Goal: Information Seeking & Learning: Learn about a topic

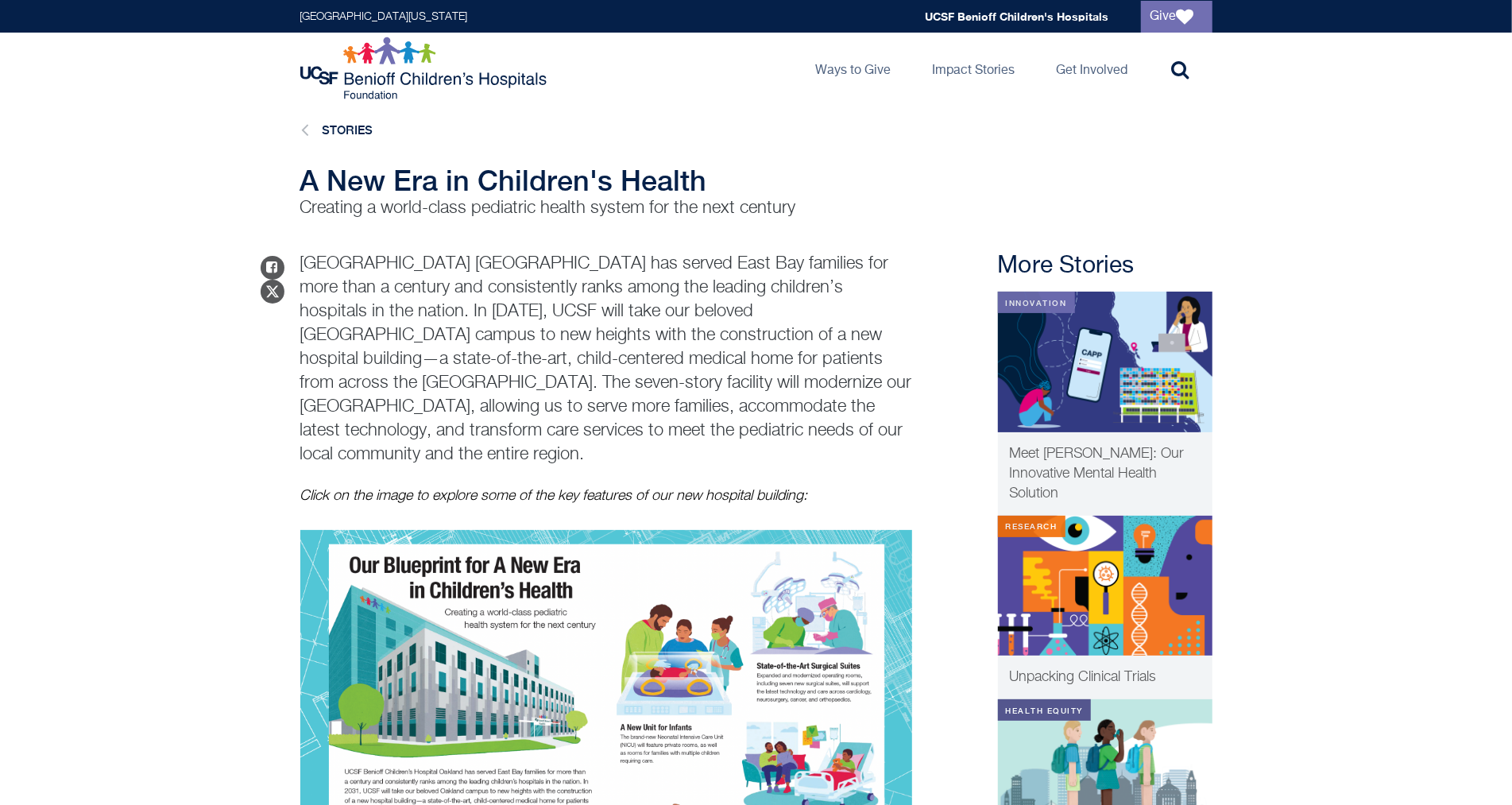
click at [835, 220] on main "Stories A New Era in Children's Health Creating a world-class pediatric health …" at bounding box center [756, 674] width 1512 height 1139
click at [882, 192] on h1 "A New Era in Children's Health" at bounding box center [606, 180] width 612 height 32
click at [911, 409] on div "Share on Facebook Share on Twitter [GEOGRAPHIC_DATA] has served East Bay famili…" at bounding box center [756, 728] width 912 height 952
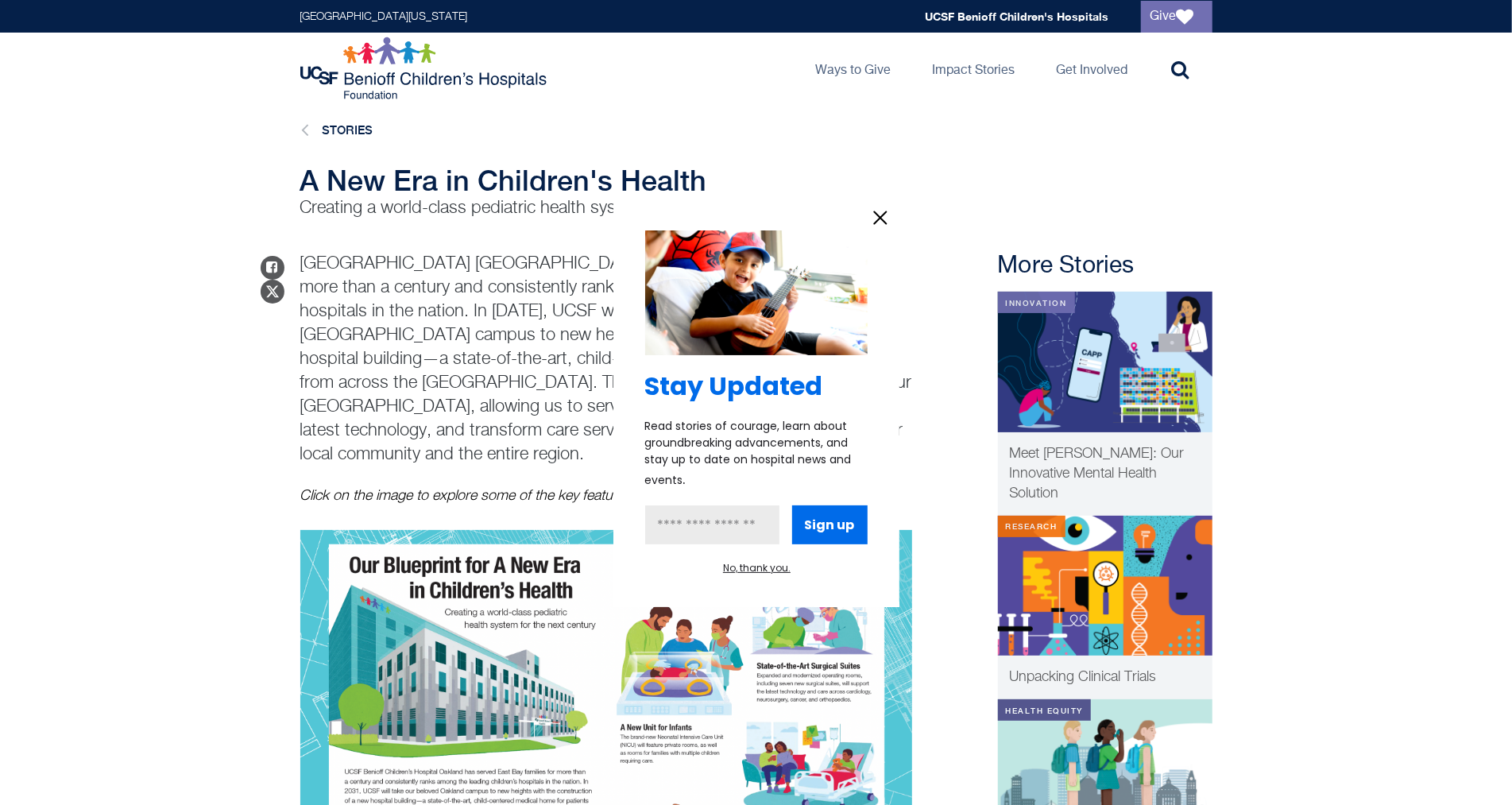
click at [789, 376] on span "Stay Updated" at bounding box center [734, 386] width 178 height 36
click at [878, 212] on icon "information" at bounding box center [880, 217] width 24 height 24
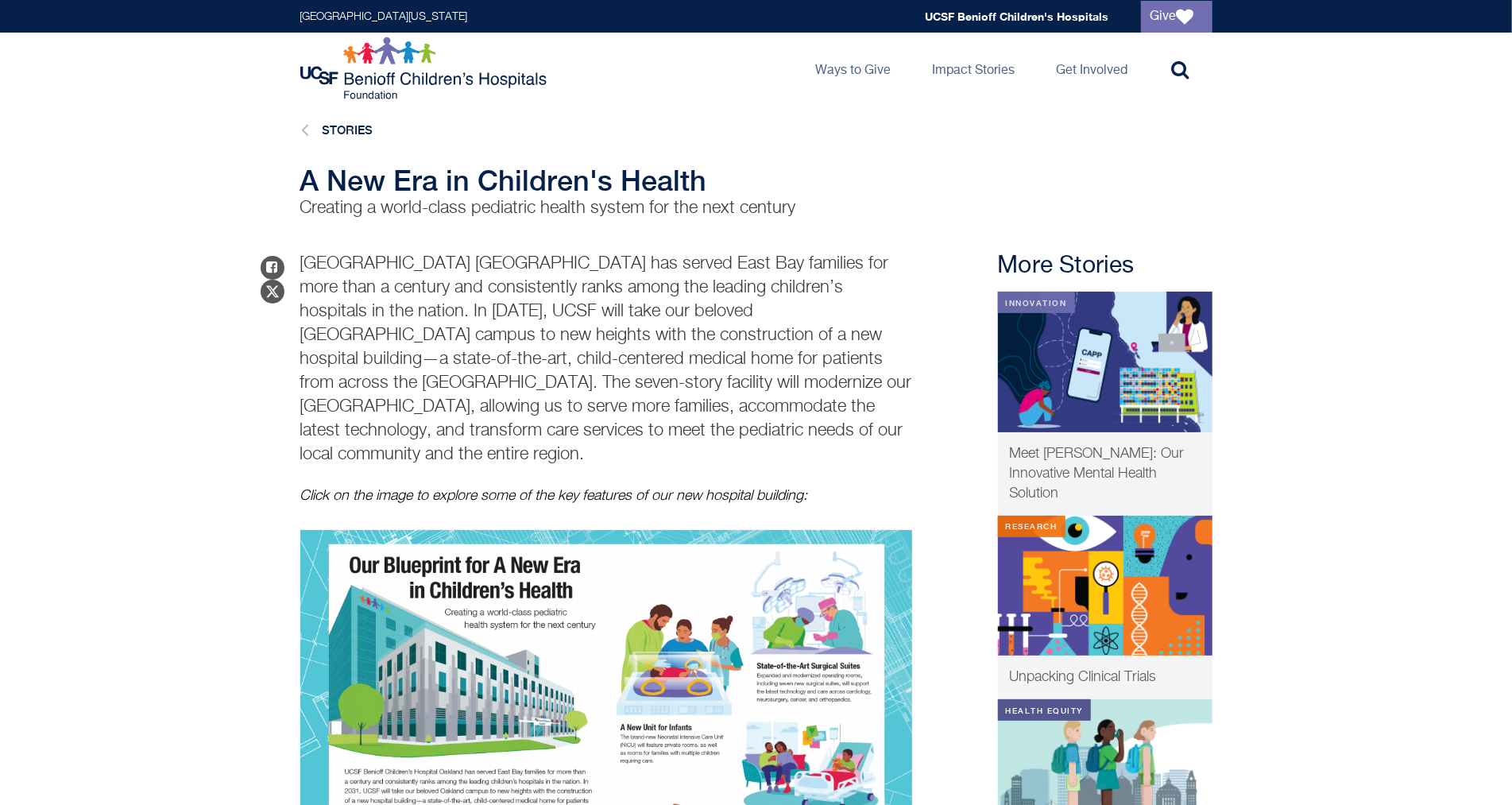
click at [427, 245] on main "Stories A New Era in Children's Health Creating a world-class pediatric health …" at bounding box center [756, 674] width 1512 height 1139
click at [423, 294] on p "[GEOGRAPHIC_DATA] [GEOGRAPHIC_DATA] has served East Bay families for more than …" at bounding box center [606, 359] width 612 height 215
click at [434, 304] on p "[GEOGRAPHIC_DATA] [GEOGRAPHIC_DATA] has served East Bay families for more than …" at bounding box center [606, 359] width 612 height 215
click at [395, 302] on p "[GEOGRAPHIC_DATA] [GEOGRAPHIC_DATA] has served East Bay families for more than …" at bounding box center [606, 359] width 612 height 215
